Goal: Use online tool/utility: Utilize a website feature to perform a specific function

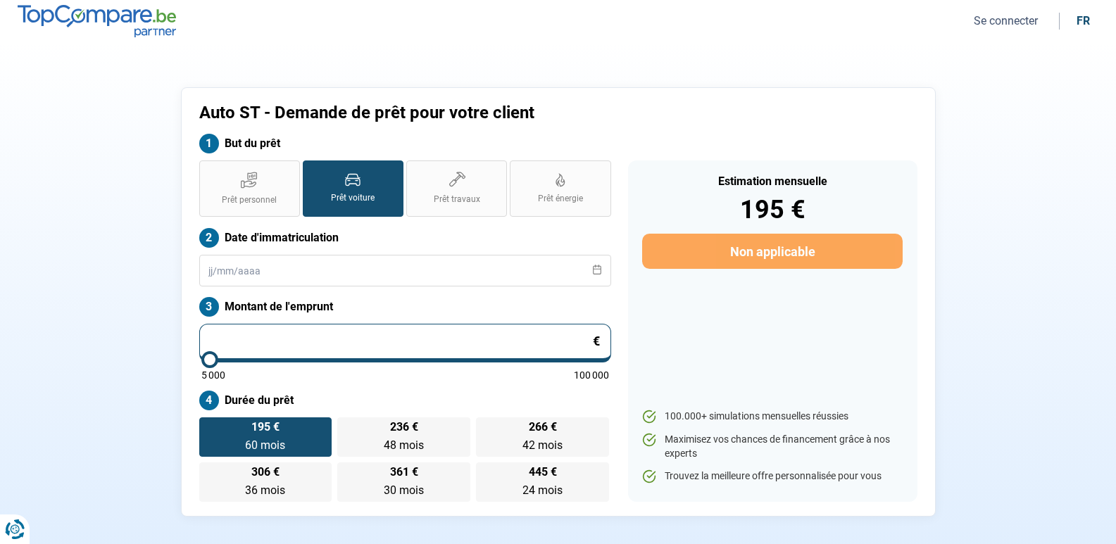
type input "5"
type input "5000"
type input "50"
type input "5000"
type input "500"
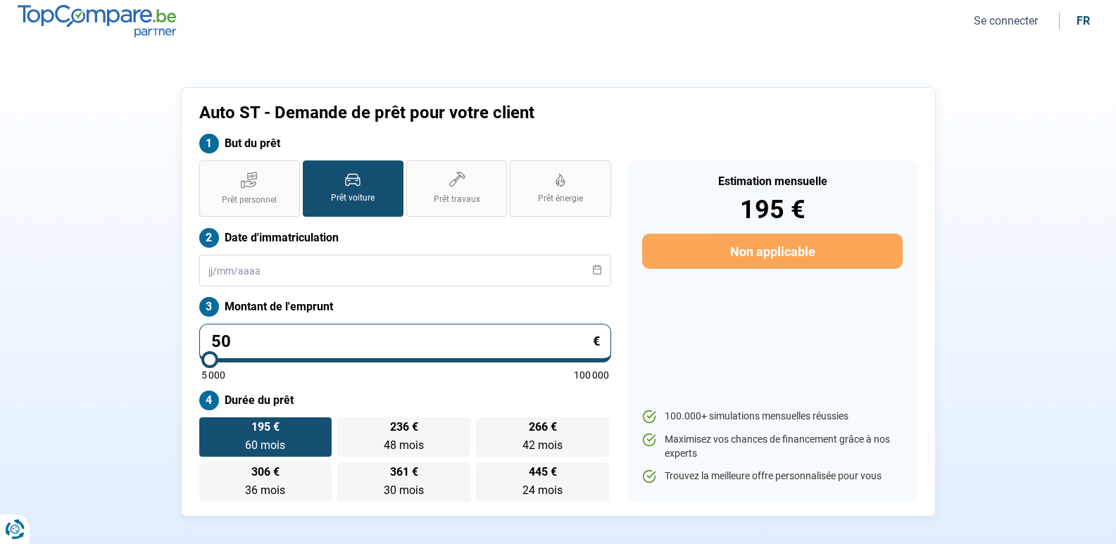
type input "5000"
type input "5 000"
click at [450, 269] on input "text" at bounding box center [405, 271] width 412 height 32
radio input "true"
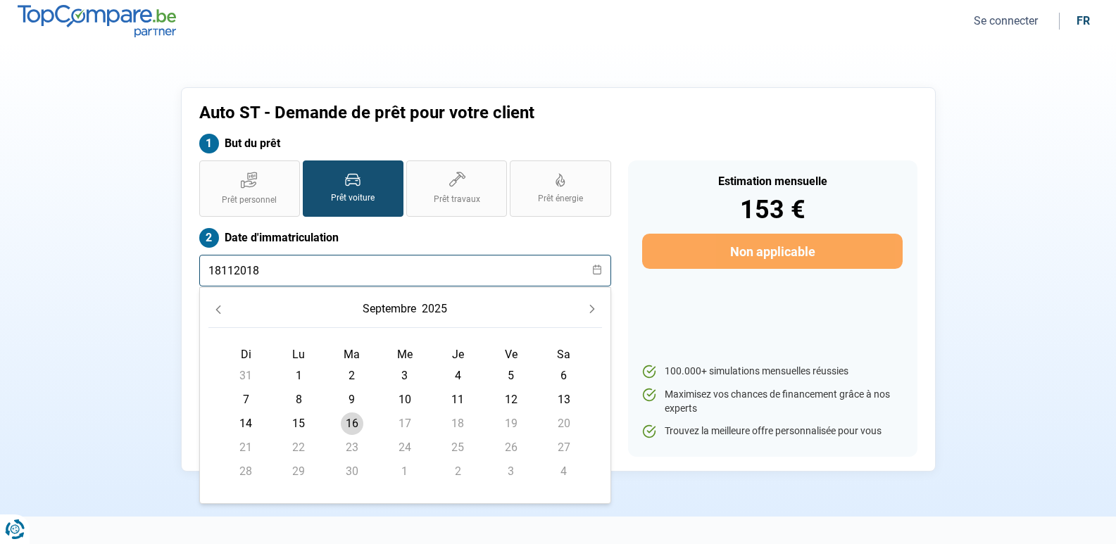
type input "18112018"
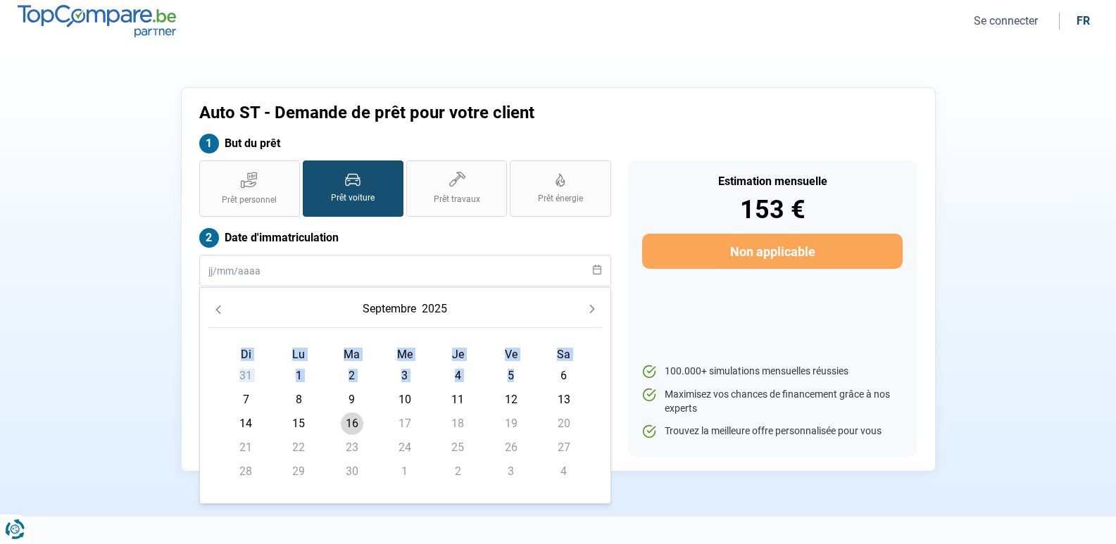
drag, startPoint x: 512, startPoint y: 377, endPoint x: 455, endPoint y: 309, distance: 88.5
click at [516, 318] on div "septembre 2025 Di Lu Ma Me Je [DEMOGRAPHIC_DATA] 31 1 2 3 4 5 6 7 8 9 10 11 12 …" at bounding box center [405, 396] width 394 height 199
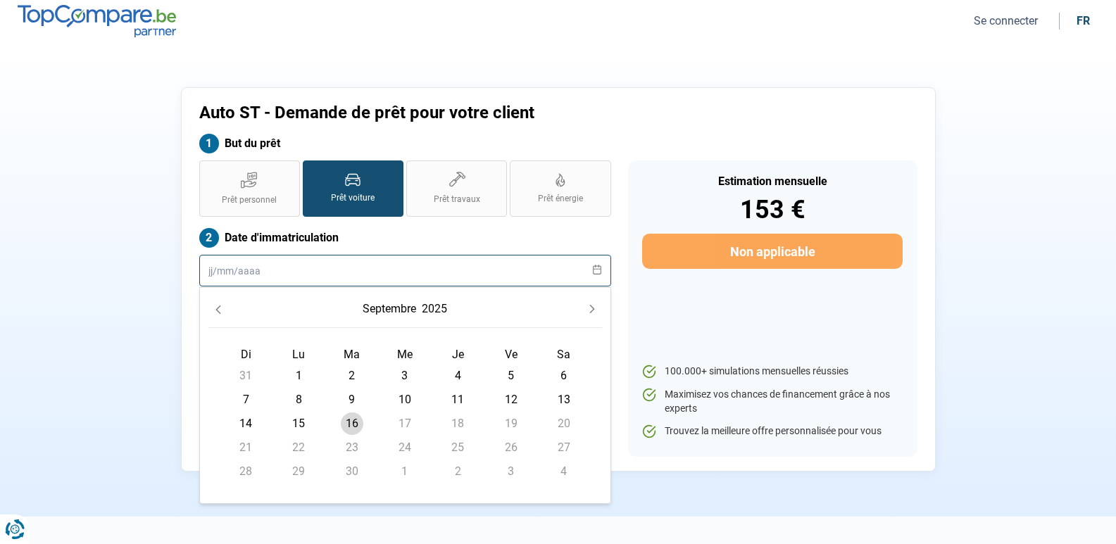
click at [361, 275] on input "text" at bounding box center [405, 271] width 412 height 32
drag, startPoint x: 468, startPoint y: 310, endPoint x: 226, endPoint y: 301, distance: 242.4
click at [468, 309] on div "septembre 2025" at bounding box center [405, 313] width 394 height 32
click at [216, 304] on button "Previous Month" at bounding box center [218, 309] width 20 height 20
click at [595, 263] on input "text" at bounding box center [405, 271] width 412 height 32
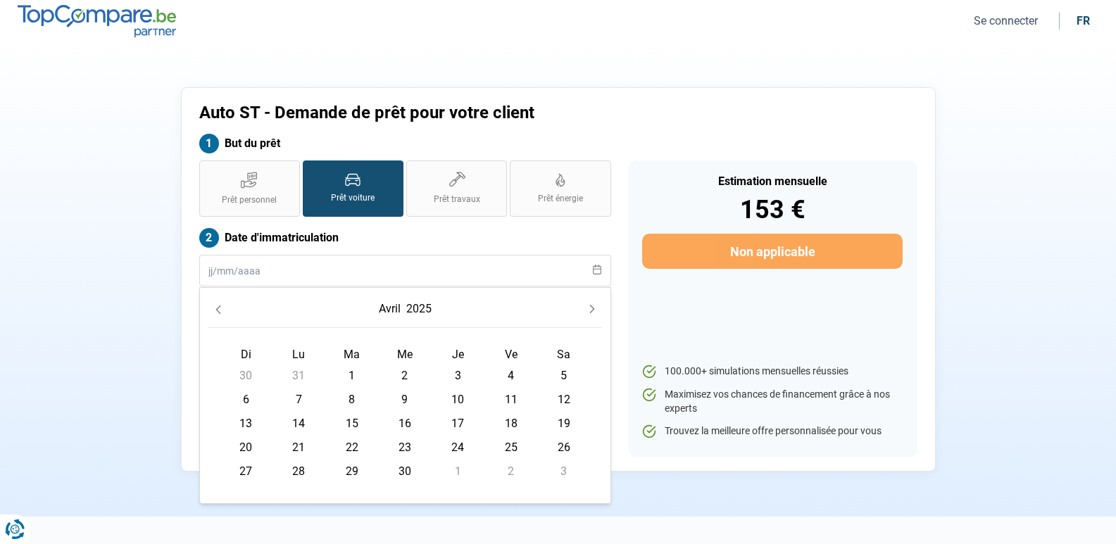
click at [597, 269] on icon at bounding box center [597, 270] width 8 height 10
click at [597, 276] on input "text" at bounding box center [405, 271] width 412 height 32
type input "18/0"
click at [216, 308] on icon "Previous Month" at bounding box center [218, 310] width 10 height 10
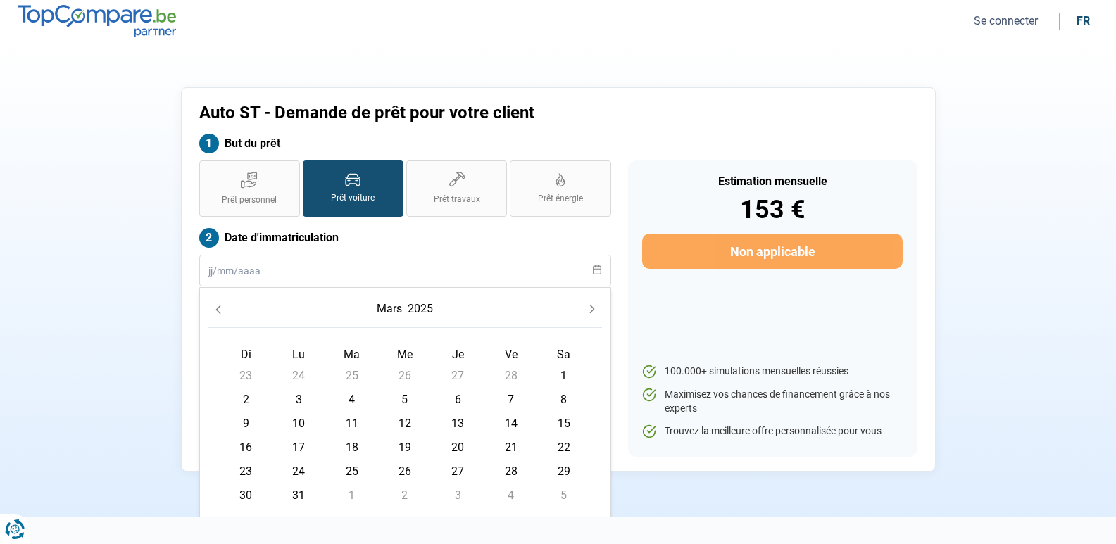
click at [216, 308] on icon "Previous Month" at bounding box center [218, 310] width 10 height 10
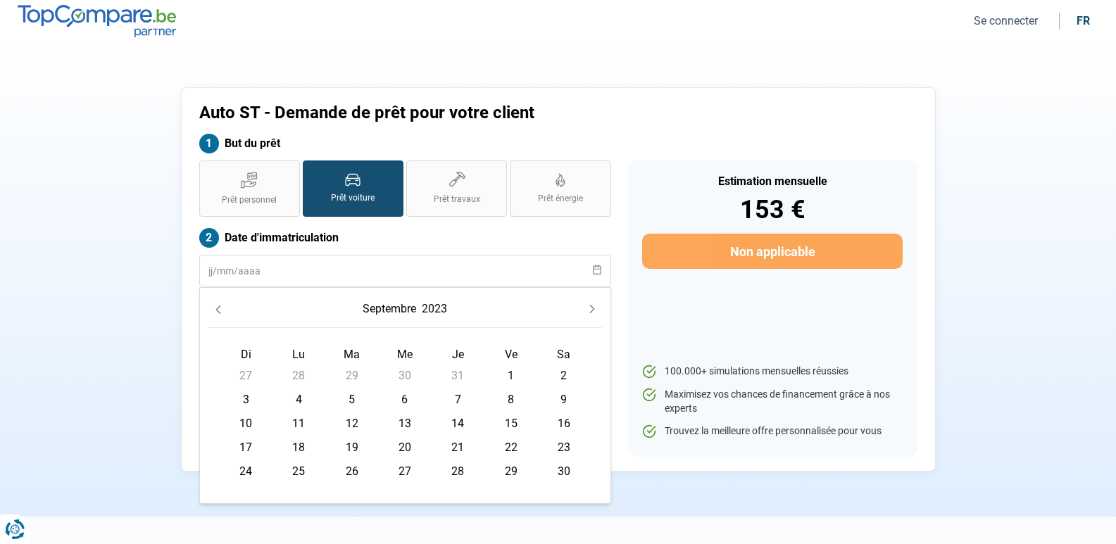
click at [217, 309] on icon "Previous Month" at bounding box center [218, 310] width 5 height 8
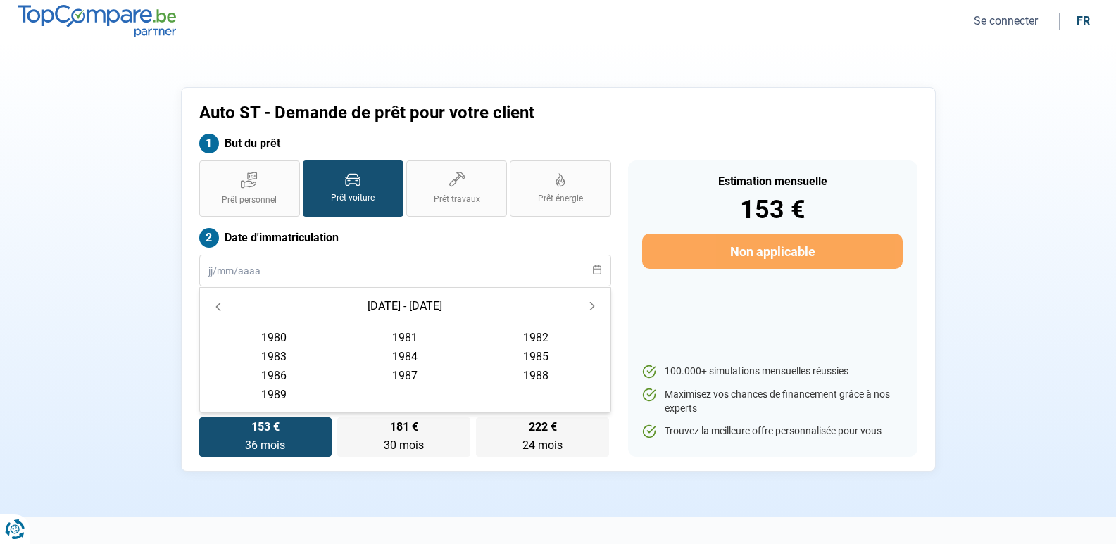
click at [218, 308] on icon "Previous Decade" at bounding box center [218, 307] width 5 height 8
click at [585, 307] on button "Next Decade" at bounding box center [592, 307] width 20 height 20
click at [587, 306] on icon "Next Decade" at bounding box center [592, 306] width 10 height 10
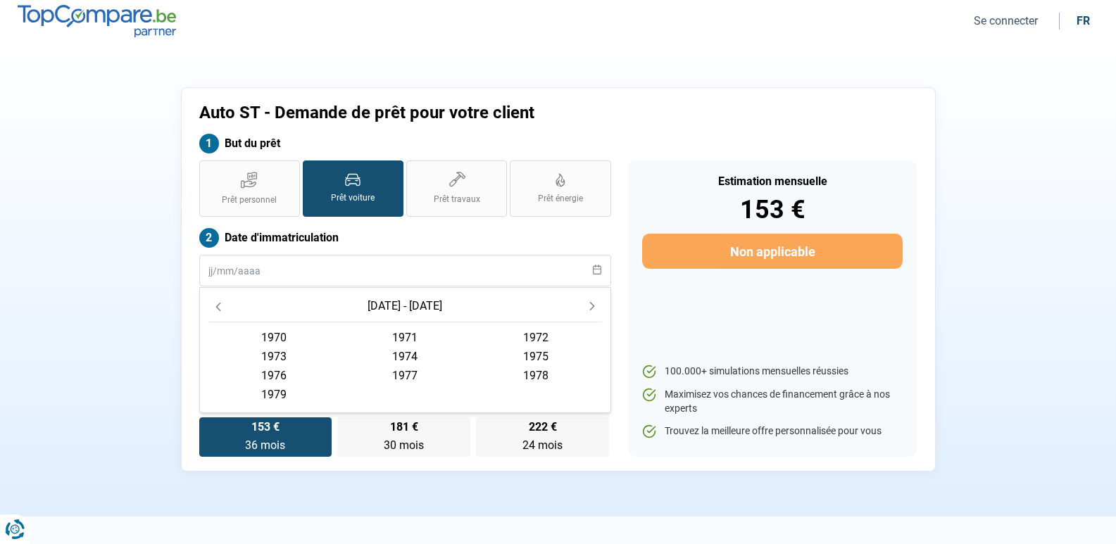
click at [587, 306] on icon "Next Decade" at bounding box center [592, 306] width 10 height 10
click at [217, 305] on icon "Previous Decade" at bounding box center [218, 307] width 10 height 10
click at [218, 305] on icon "Previous Decade" at bounding box center [218, 307] width 5 height 8
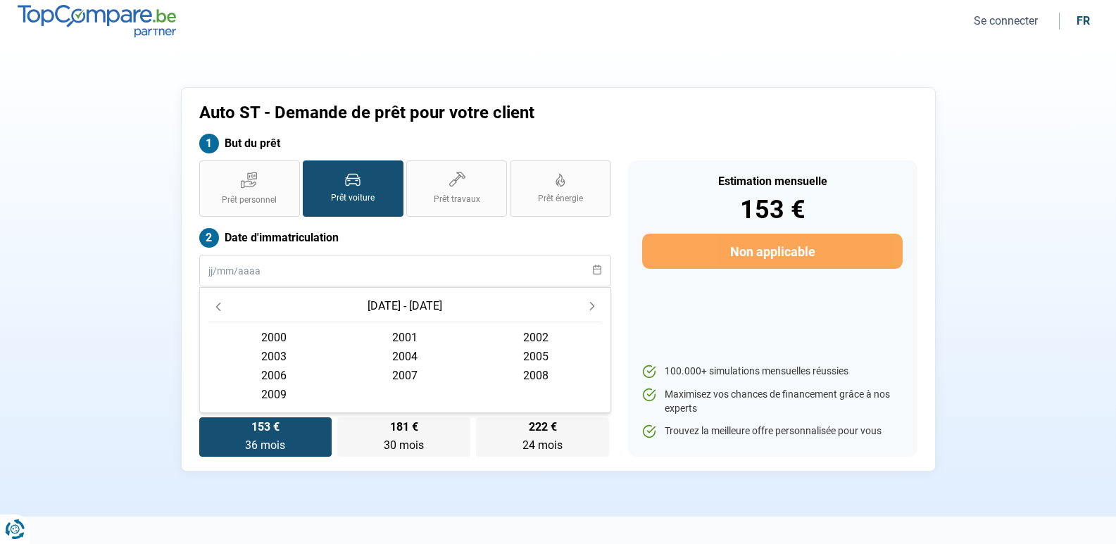
click at [592, 306] on icon "Next Decade" at bounding box center [592, 306] width 10 height 10
click at [542, 373] on span "2018" at bounding box center [535, 375] width 131 height 19
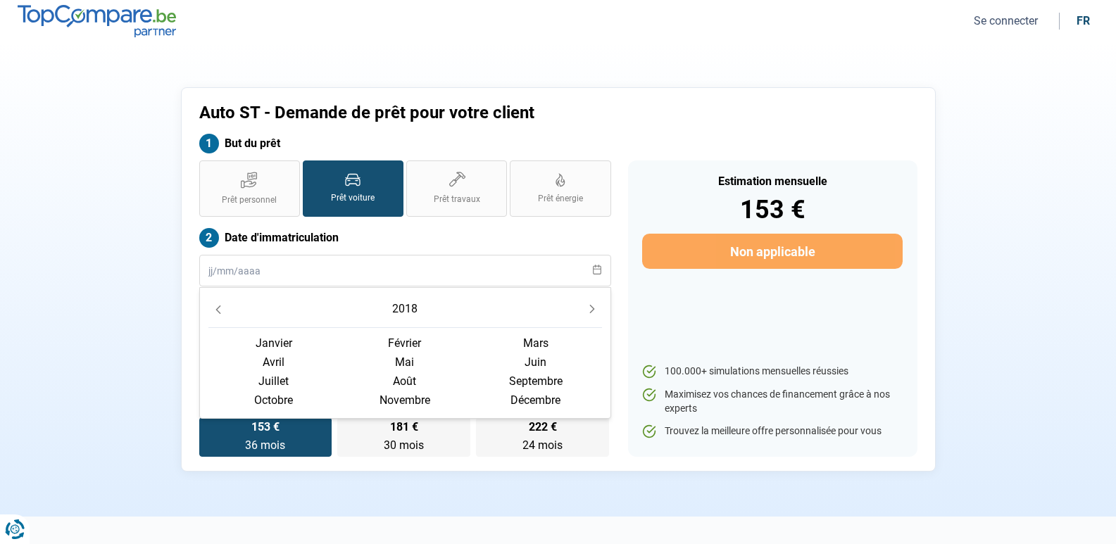
click at [414, 402] on span "novembre" at bounding box center [404, 400] width 131 height 19
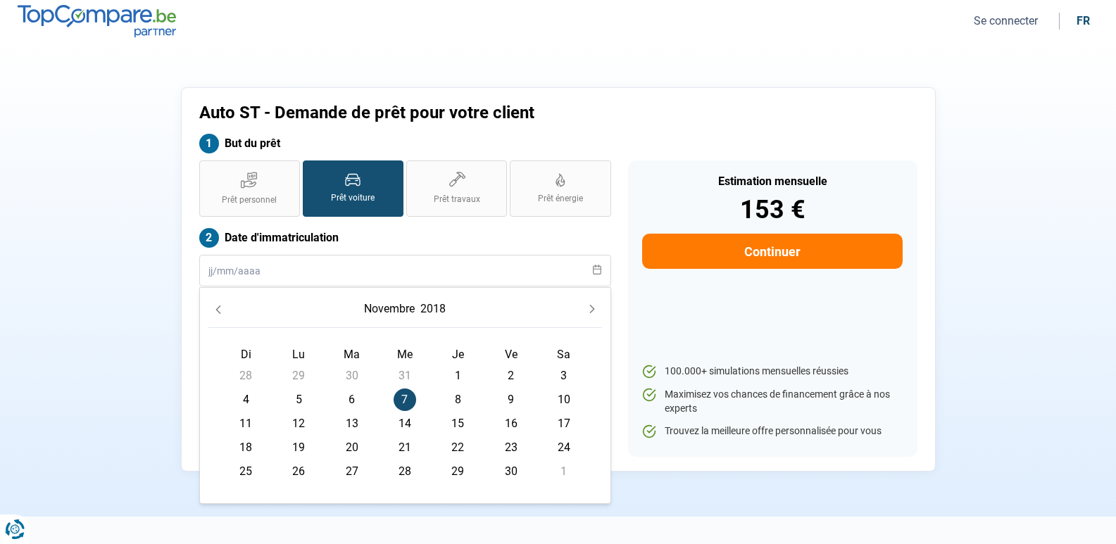
type input "[DATE]"
